Goal: Task Accomplishment & Management: Manage account settings

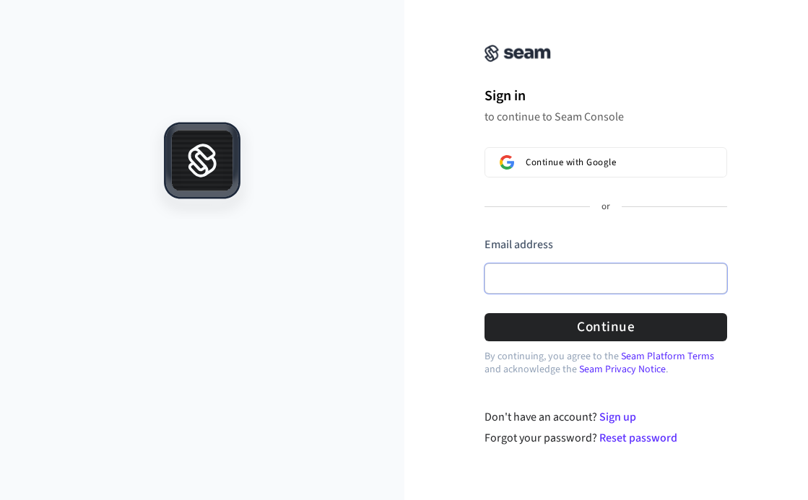
click at [556, 278] on input "Email address" at bounding box center [605, 278] width 242 height 30
click at [508, 62] on div "Sign in to continue to Seam Console Continue with Google or Email address Passw…" at bounding box center [605, 190] width 289 height 347
click at [497, 53] on img at bounding box center [517, 53] width 66 height 17
